Goal: Use online tool/utility

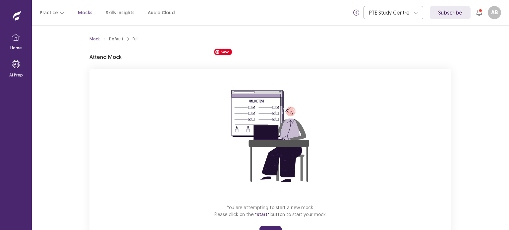
scroll to position [31, 0]
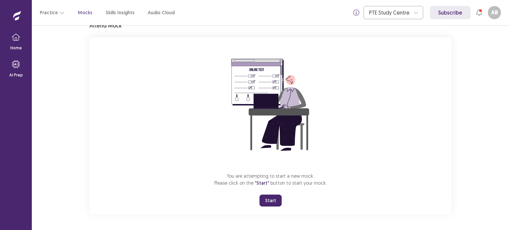
click at [272, 197] on button "Start" at bounding box center [271, 201] width 22 height 12
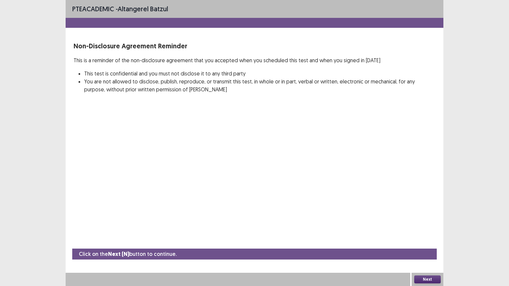
click at [431, 230] on button "Next" at bounding box center [427, 280] width 27 height 8
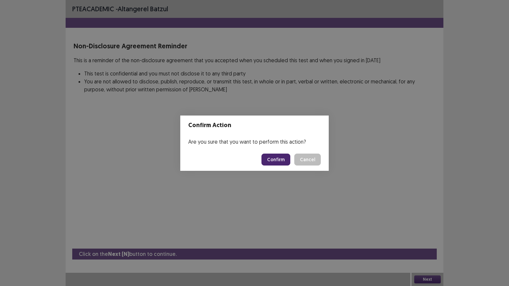
click at [281, 160] on button "Confirm" at bounding box center [275, 160] width 29 height 12
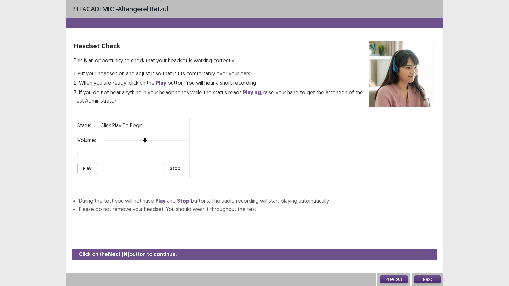
click at [96, 166] on button "Play" at bounding box center [87, 169] width 20 height 12
click at [428, 230] on button "Next" at bounding box center [427, 280] width 27 height 8
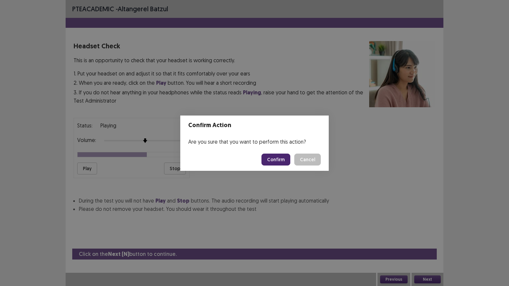
click at [283, 162] on button "Confirm" at bounding box center [275, 160] width 29 height 12
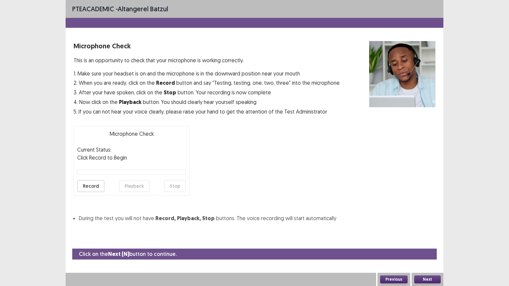
click at [99, 183] on button "Record" at bounding box center [90, 186] width 27 height 12
click at [182, 188] on button "Stop" at bounding box center [175, 186] width 22 height 12
click at [132, 186] on button "Playback" at bounding box center [134, 186] width 30 height 12
click at [134, 187] on button "Playback" at bounding box center [134, 186] width 30 height 12
click at [141, 186] on button "Playback" at bounding box center [134, 186] width 30 height 12
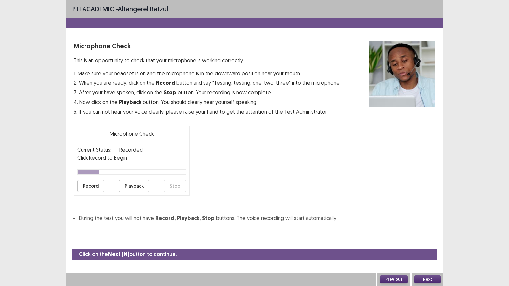
click at [85, 184] on button "Record" at bounding box center [90, 186] width 27 height 12
click at [175, 188] on button "Stop" at bounding box center [175, 186] width 22 height 12
click at [129, 186] on button "Playback" at bounding box center [134, 186] width 30 height 12
click at [138, 186] on button "Playback" at bounding box center [134, 186] width 30 height 12
